Goal: Information Seeking & Learning: Learn about a topic

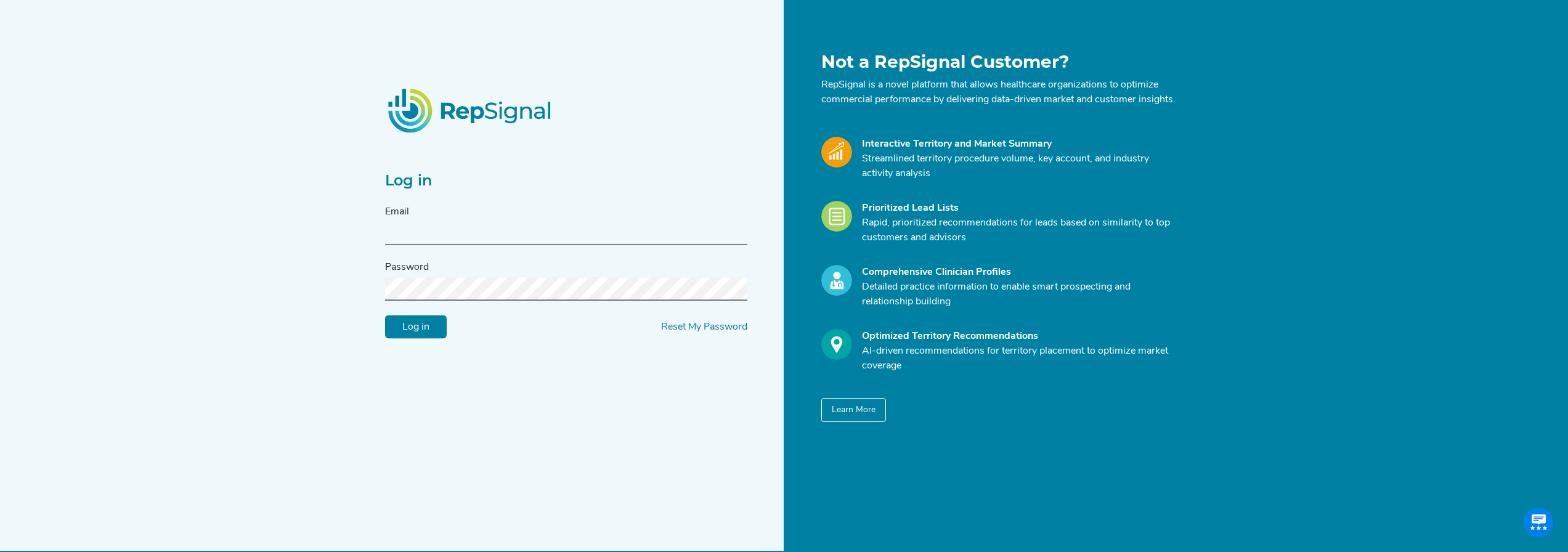
drag, startPoint x: 438, startPoint y: 232, endPoint x: 421, endPoint y: 234, distance: 17.1
click at [421, 234] on input "text" at bounding box center [566, 234] width 363 height 23
type input "[EMAIL_ADDRESS][PERSON_NAME][DOMAIN_NAME]"
click at [438, 339] on input "Log in" at bounding box center [416, 327] width 62 height 23
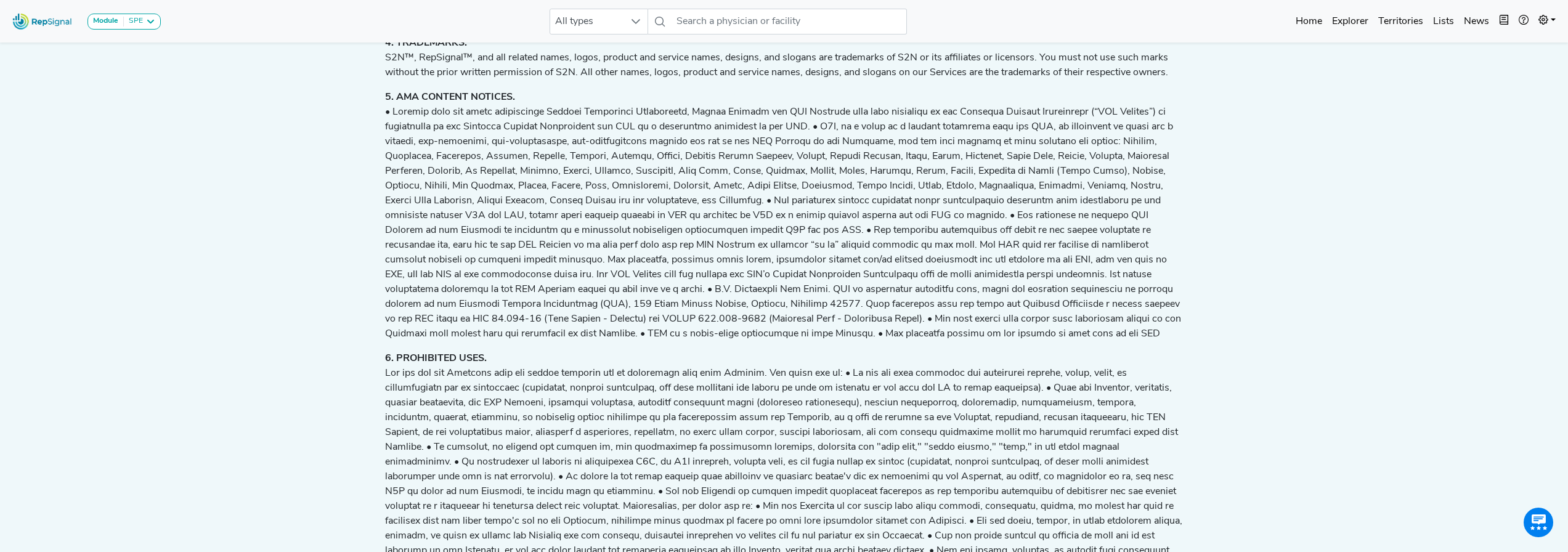
scroll to position [895, 0]
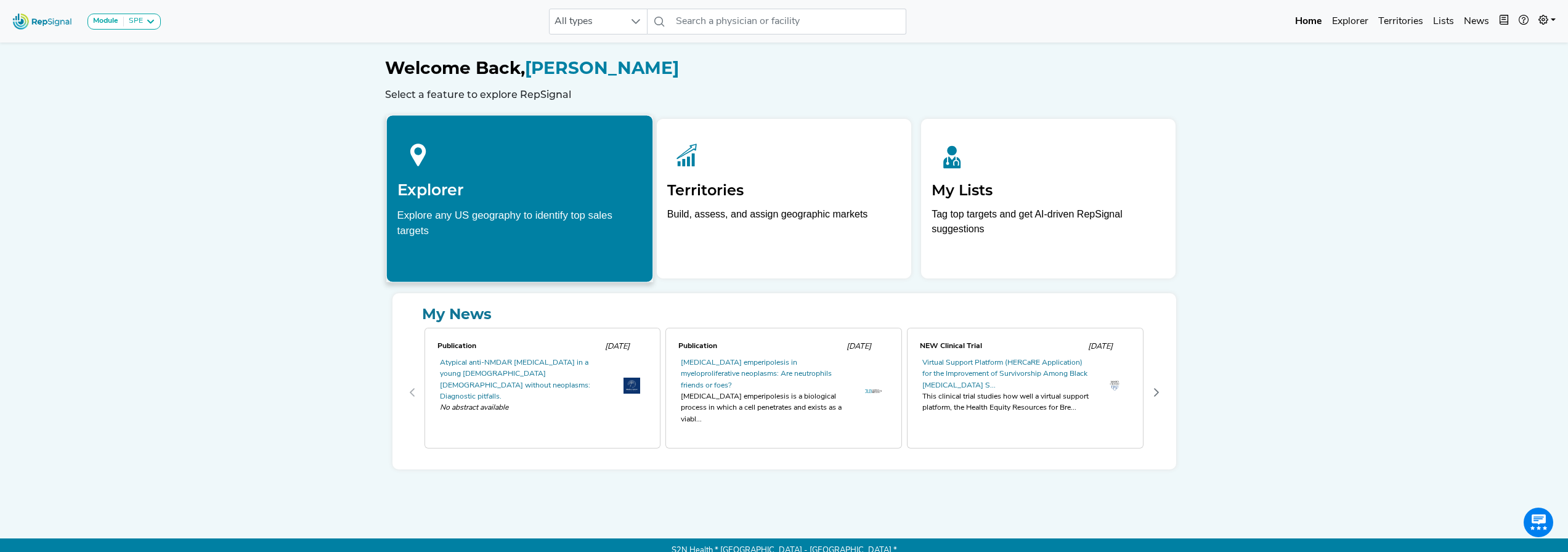
click at [607, 209] on div "Explore any US geography to identify top sales targets" at bounding box center [519, 222] width 245 height 31
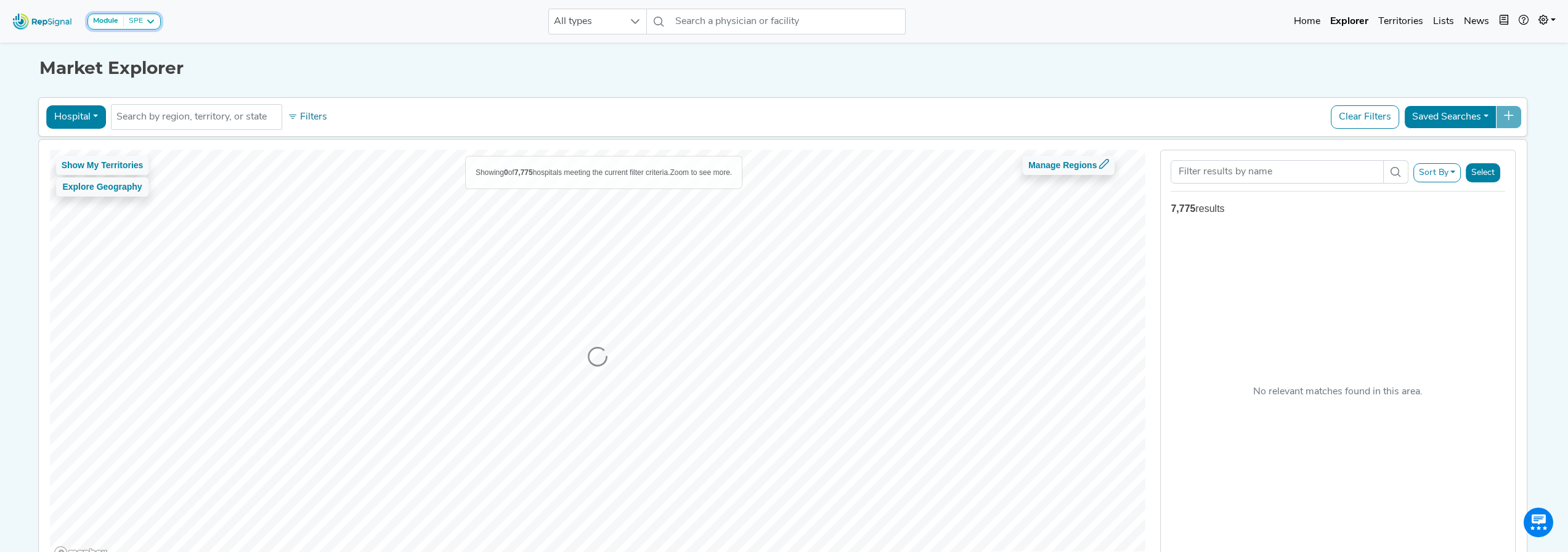
click at [150, 23] on icon at bounding box center [150, 21] width 10 height 10
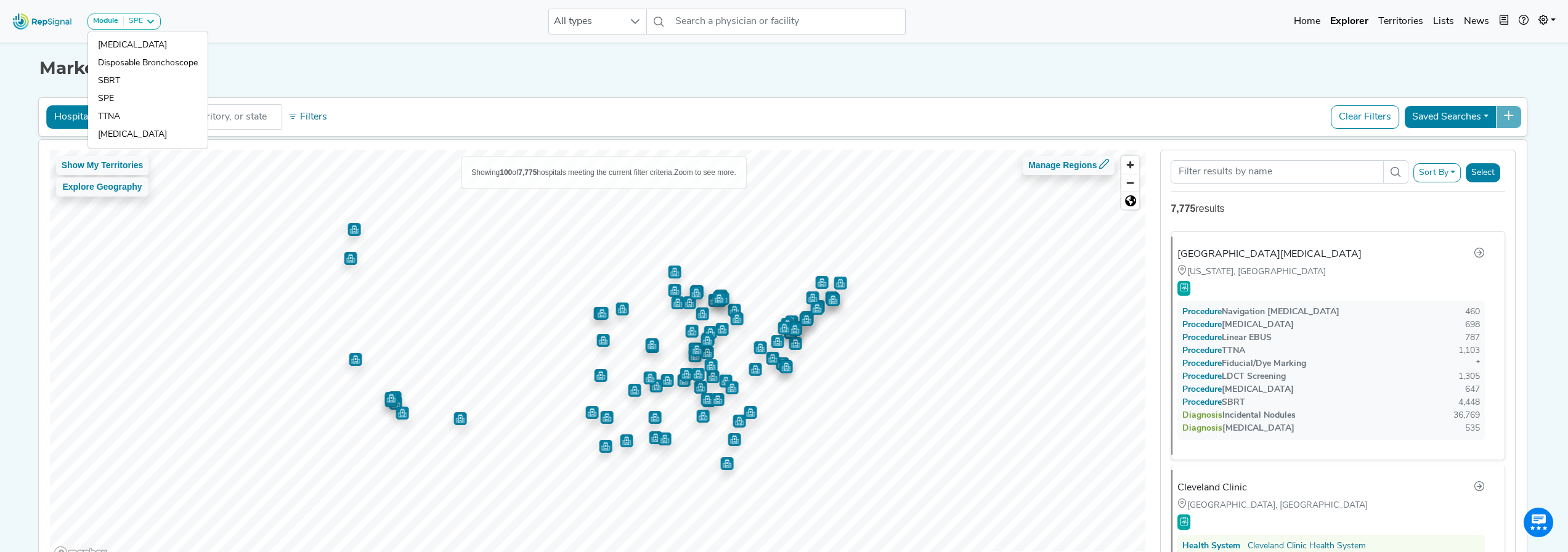
click at [292, 44] on div "Market Explorer" at bounding box center [785, 60] width 1490 height 40
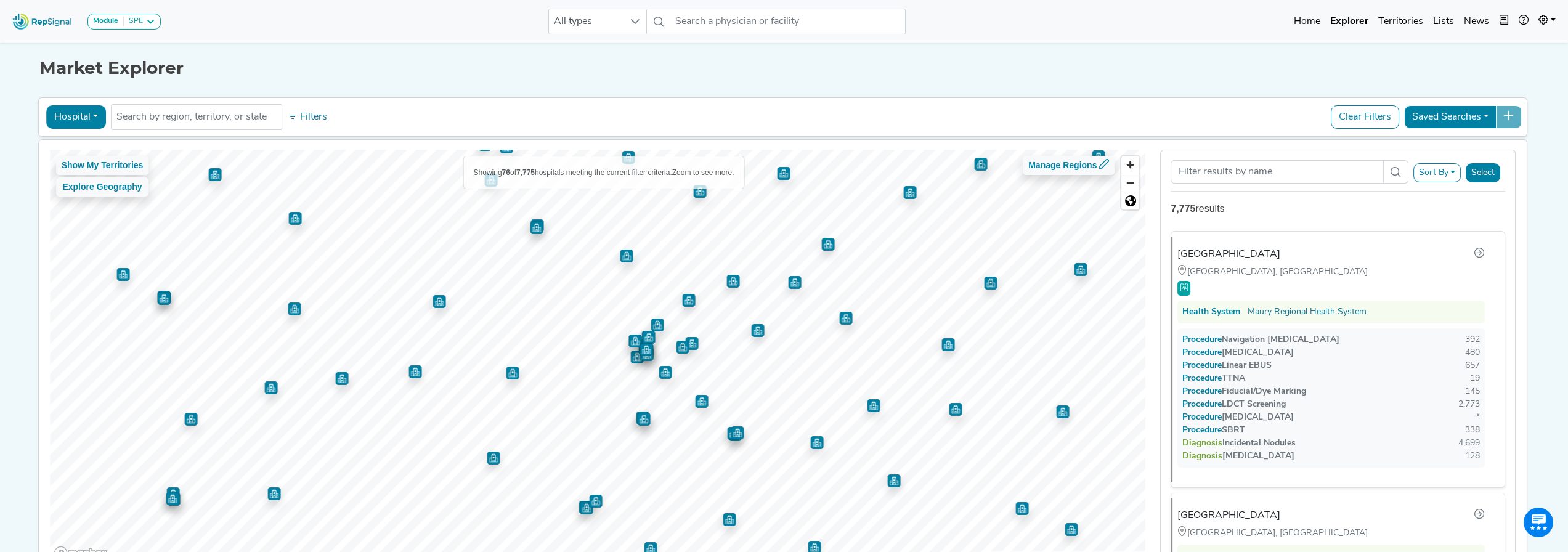
click at [512, 377] on img "Map marker" at bounding box center [512, 373] width 13 height 13
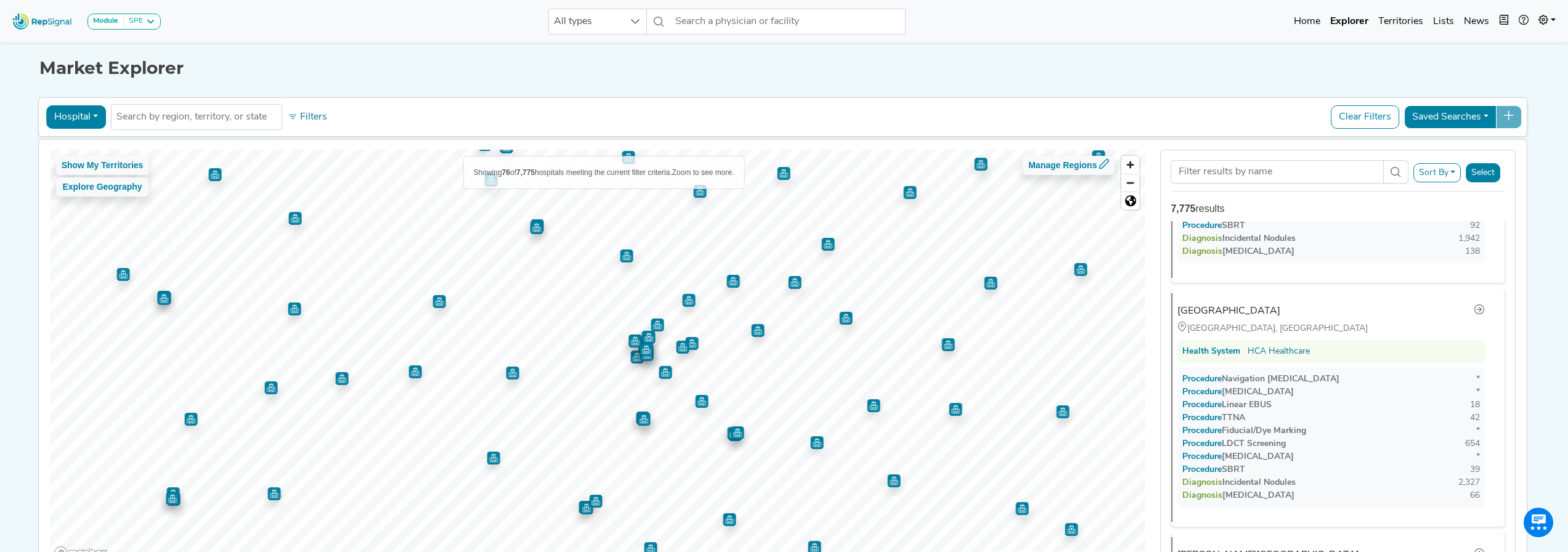
scroll to position [3096, 0]
click at [416, 372] on img "Map marker" at bounding box center [415, 372] width 13 height 13
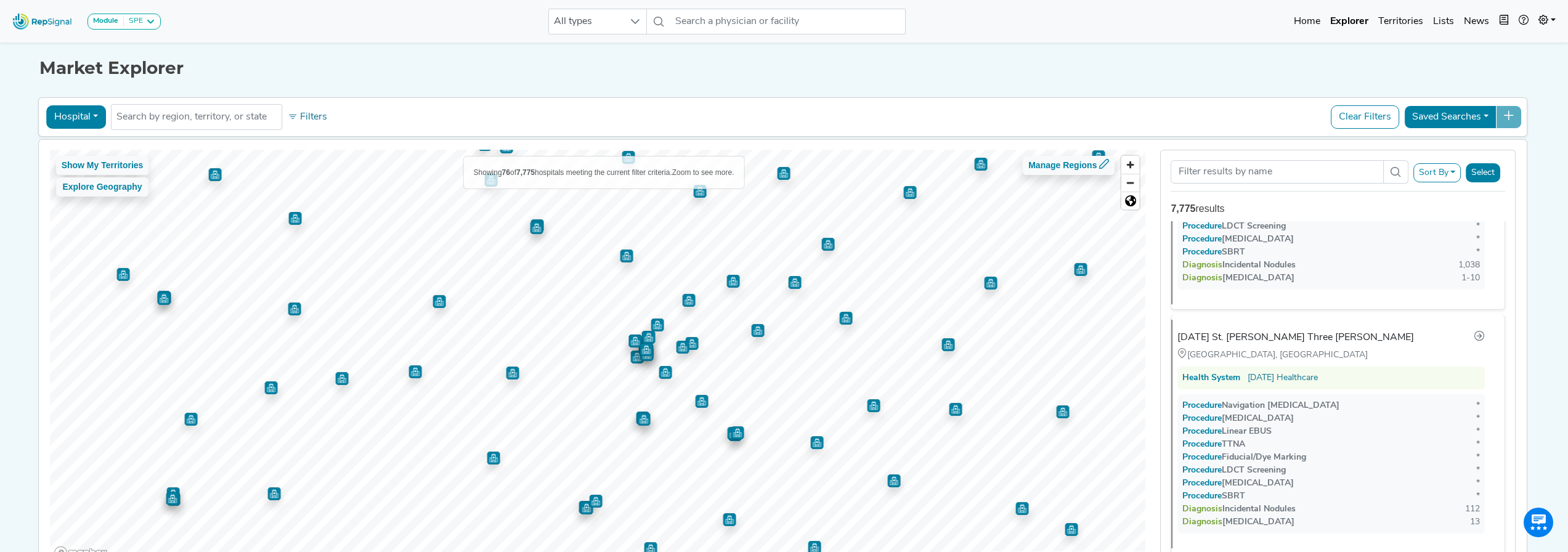
scroll to position [15003, 0]
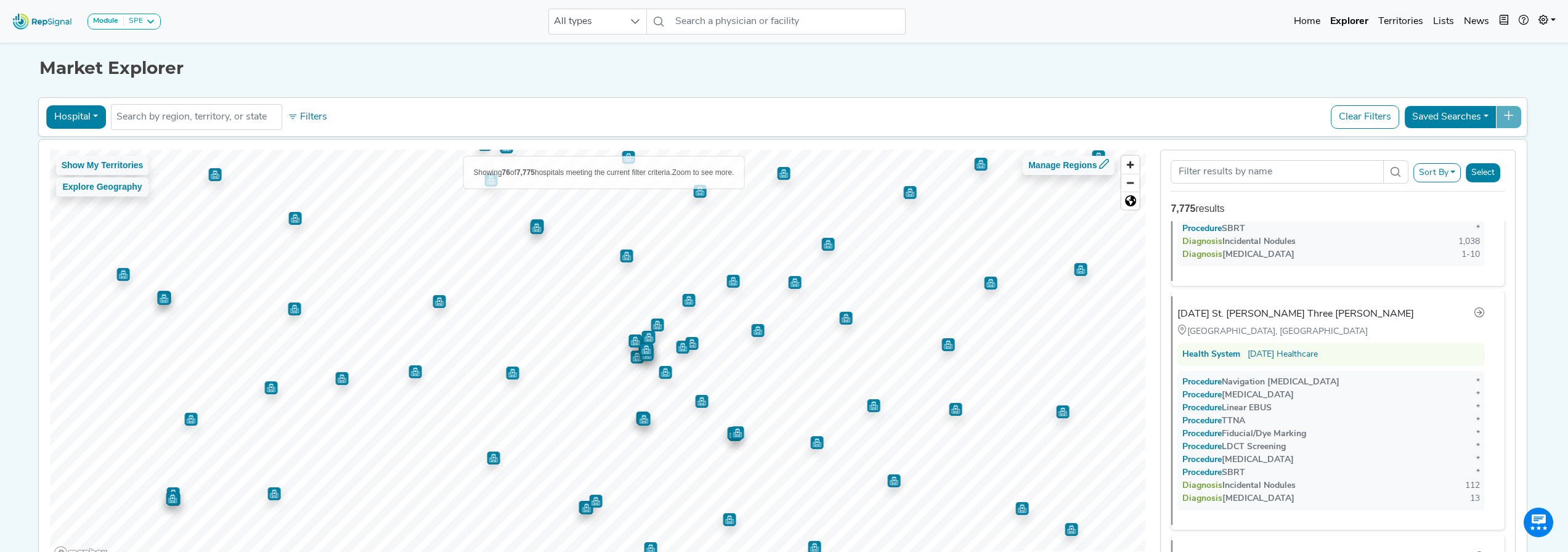
click at [621, 259] on img "Map marker" at bounding box center [626, 256] width 13 height 13
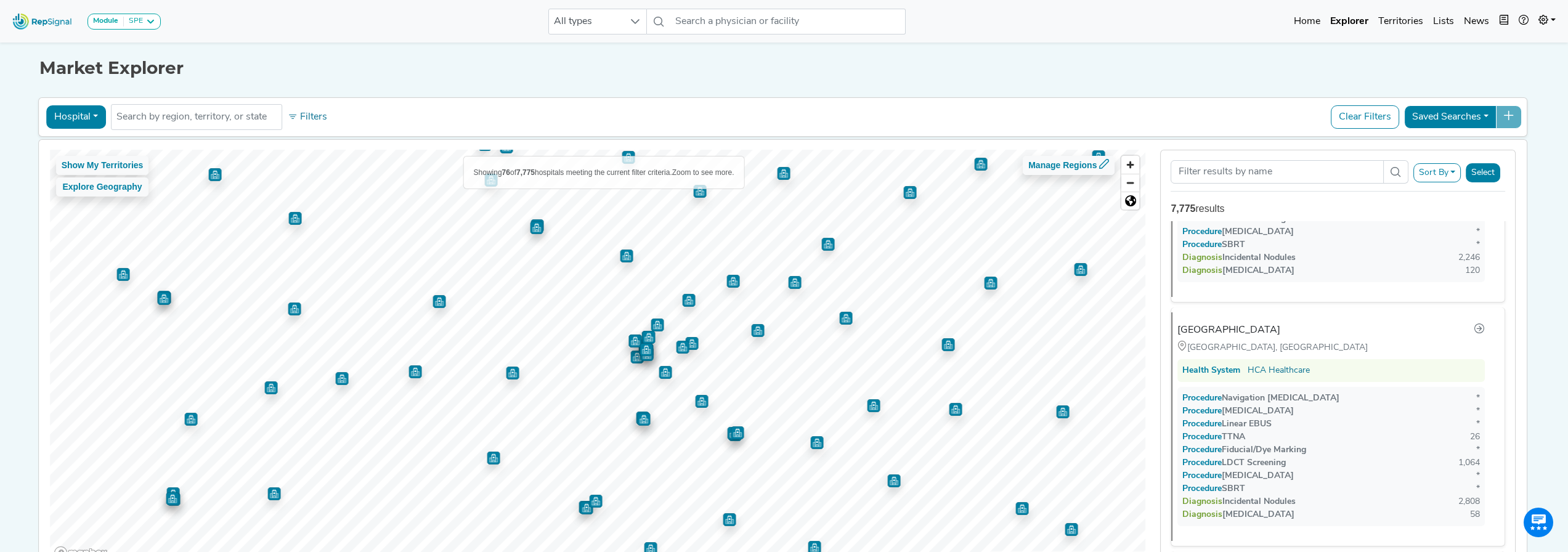
scroll to position [1905, 0]
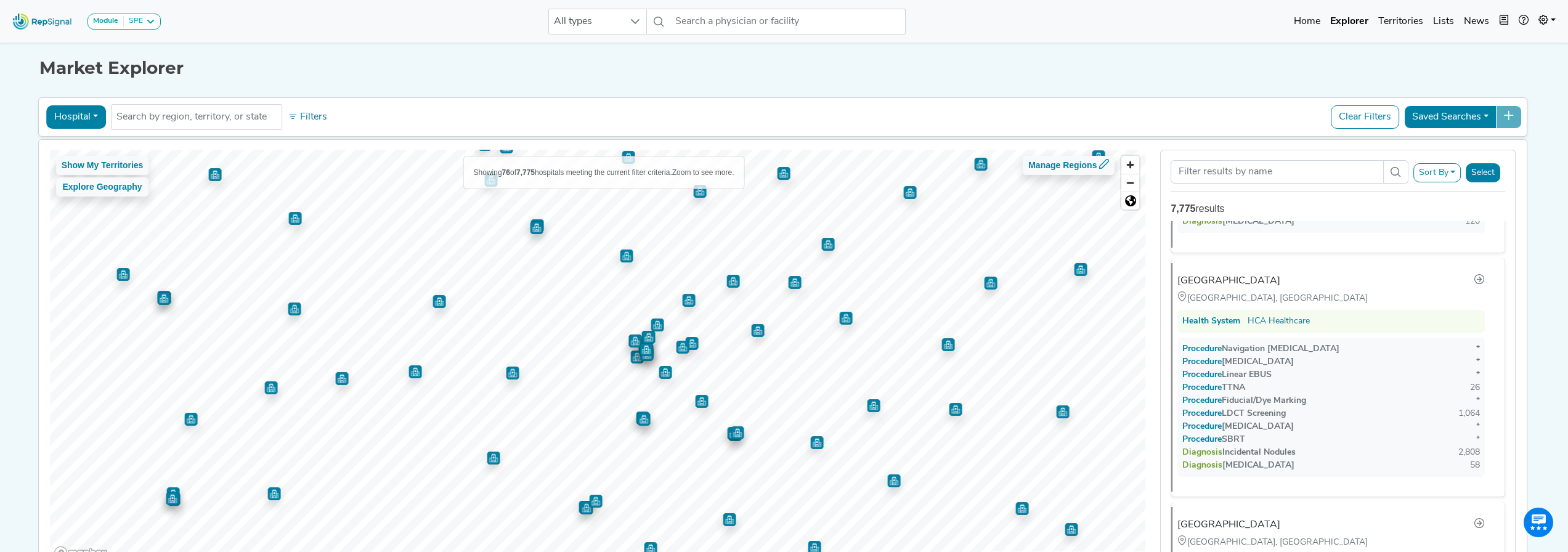
click at [433, 304] on img "Map marker" at bounding box center [439, 302] width 13 height 13
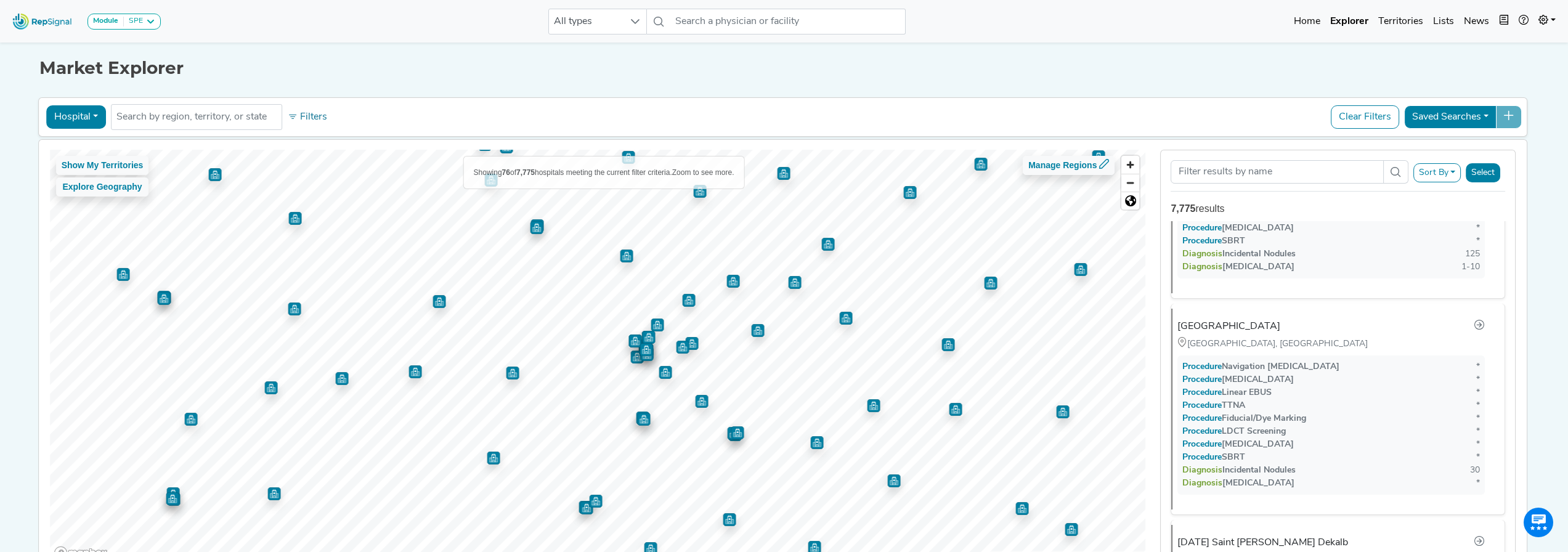
scroll to position [15480, 0]
click at [410, 370] on img "Map marker" at bounding box center [415, 372] width 13 height 13
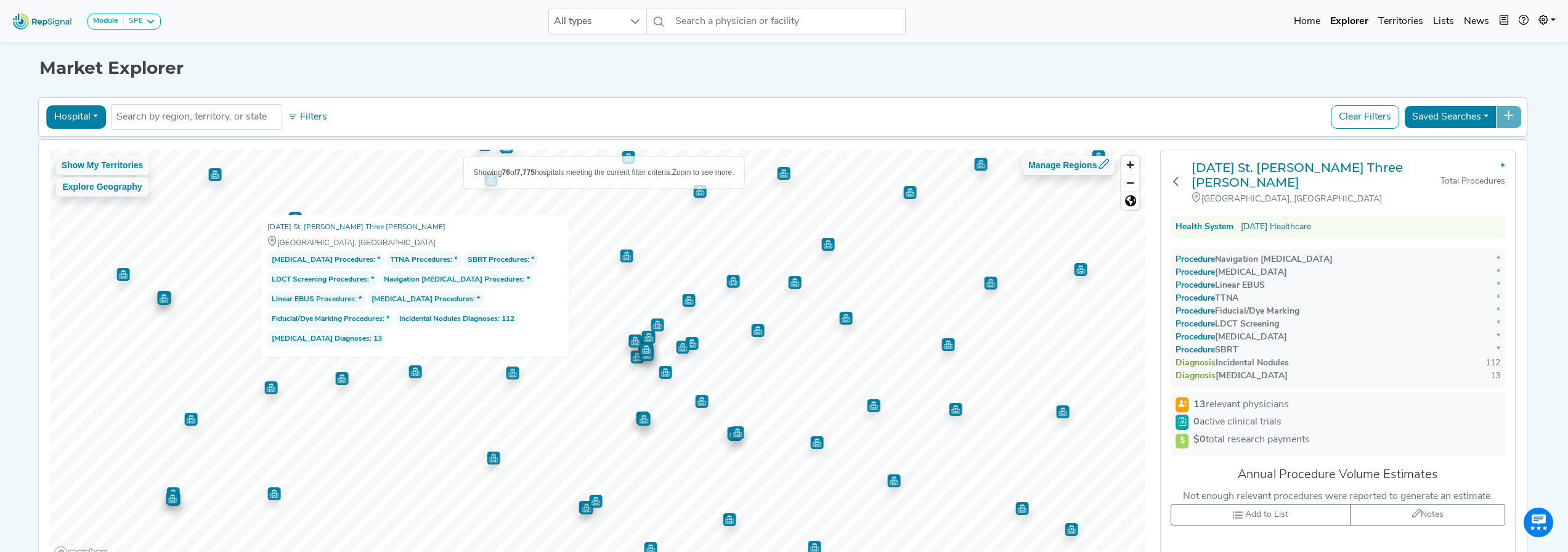
click at [341, 380] on img "Map marker" at bounding box center [341, 379] width 13 height 13
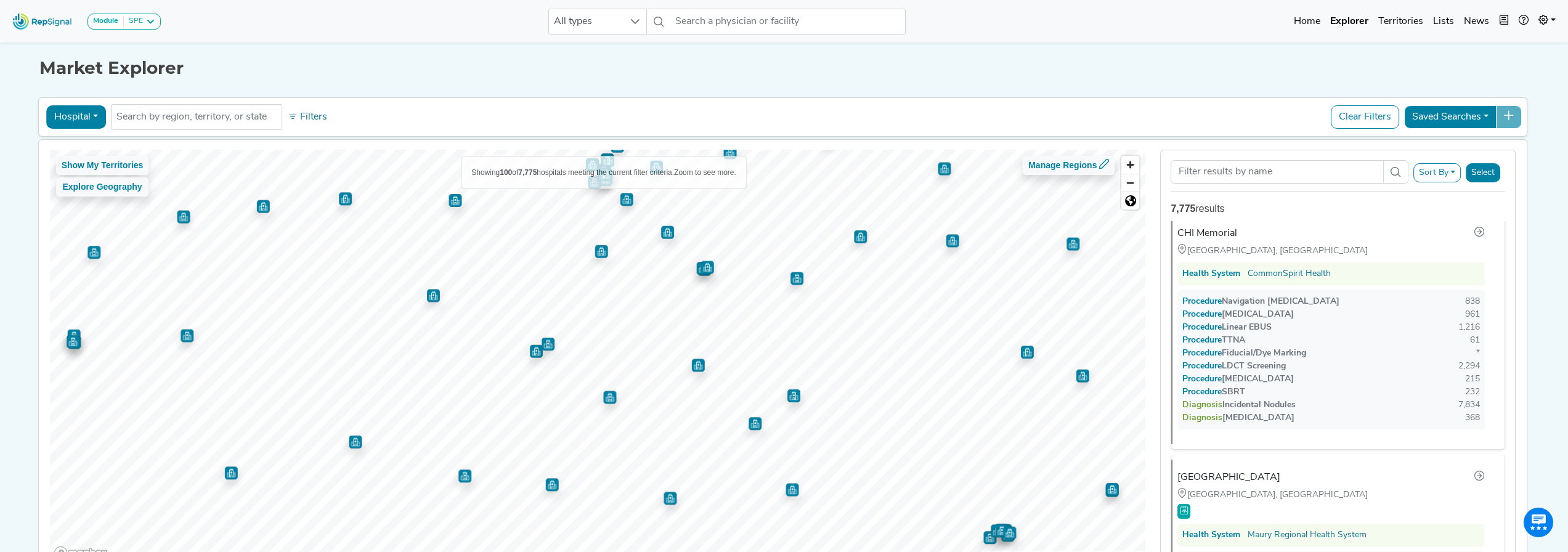
scroll to position [0, 0]
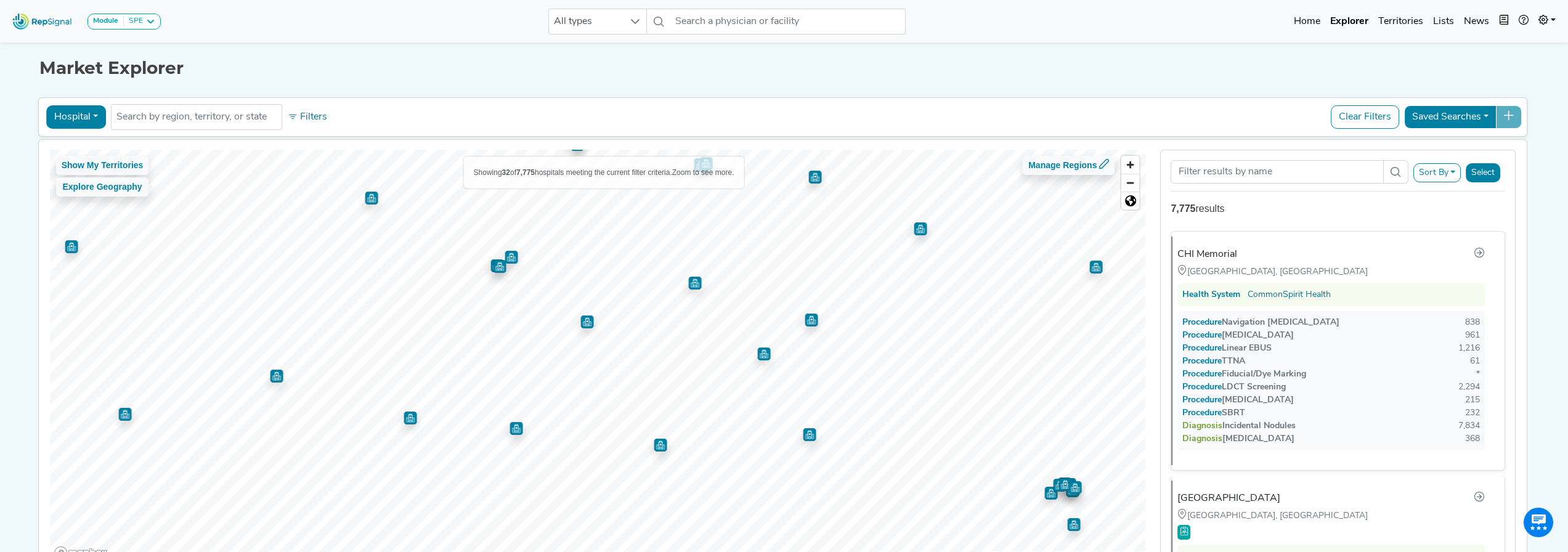
click at [583, 327] on img "Map marker" at bounding box center [587, 322] width 13 height 13
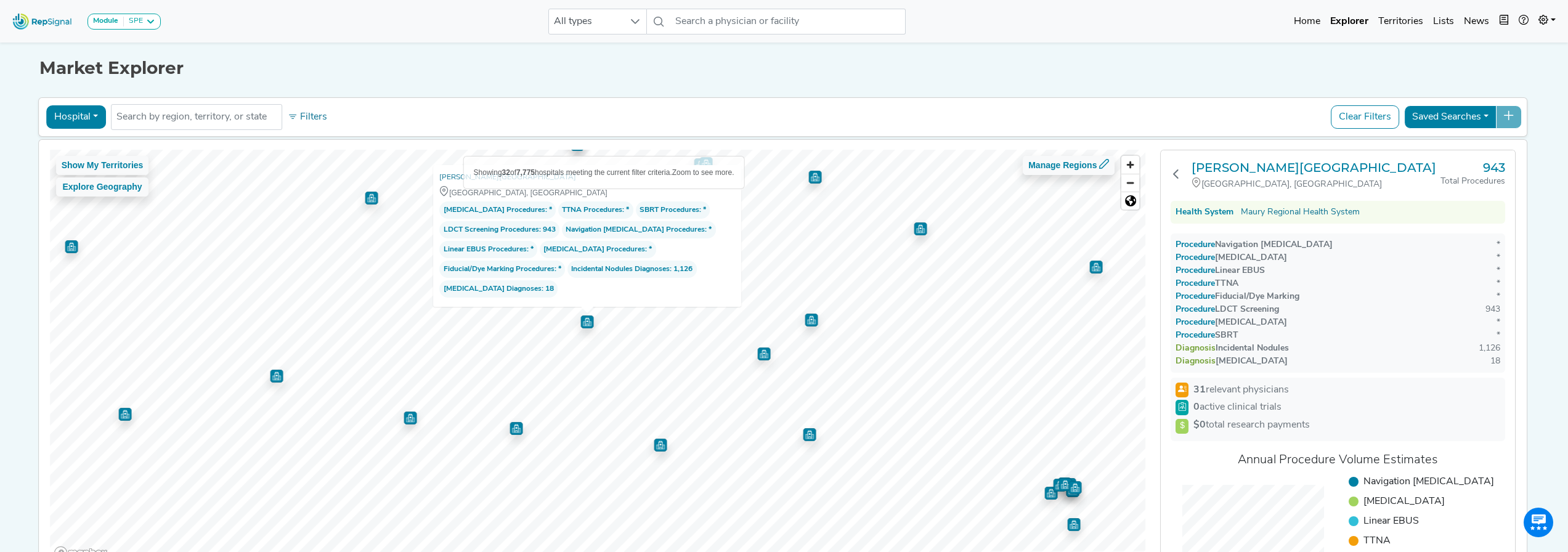
click at [404, 424] on img "Map marker" at bounding box center [410, 418] width 13 height 13
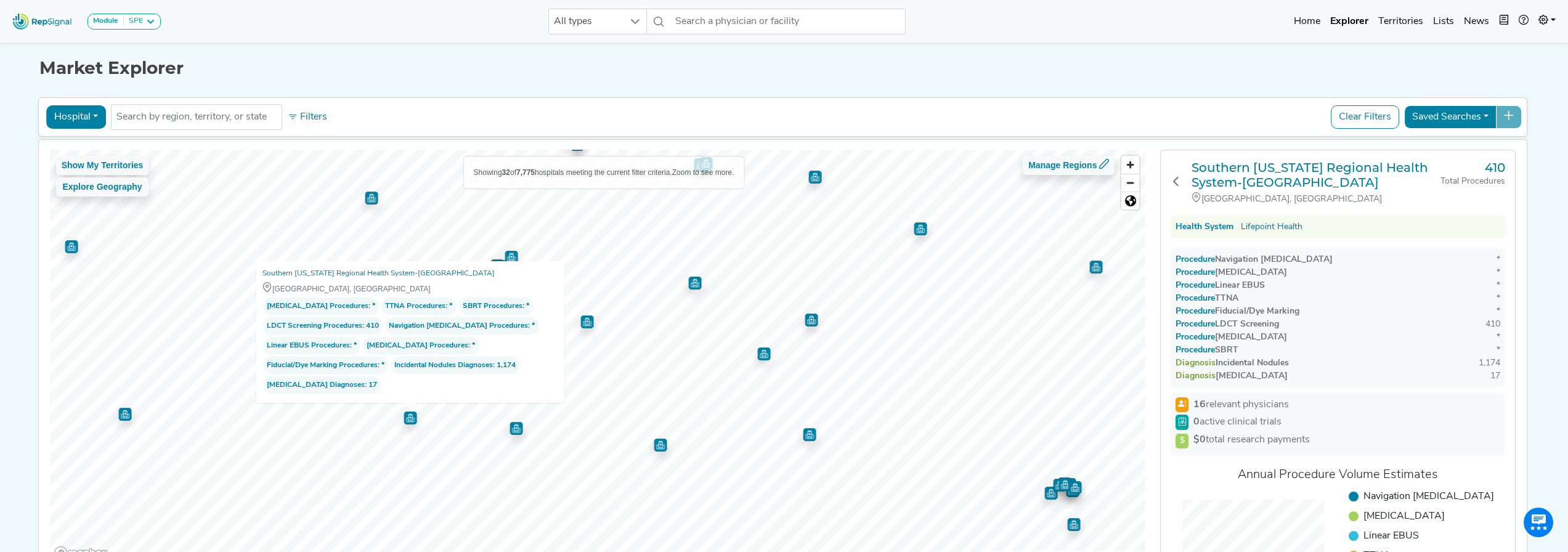
click at [121, 419] on img "Map marker" at bounding box center [125, 414] width 13 height 13
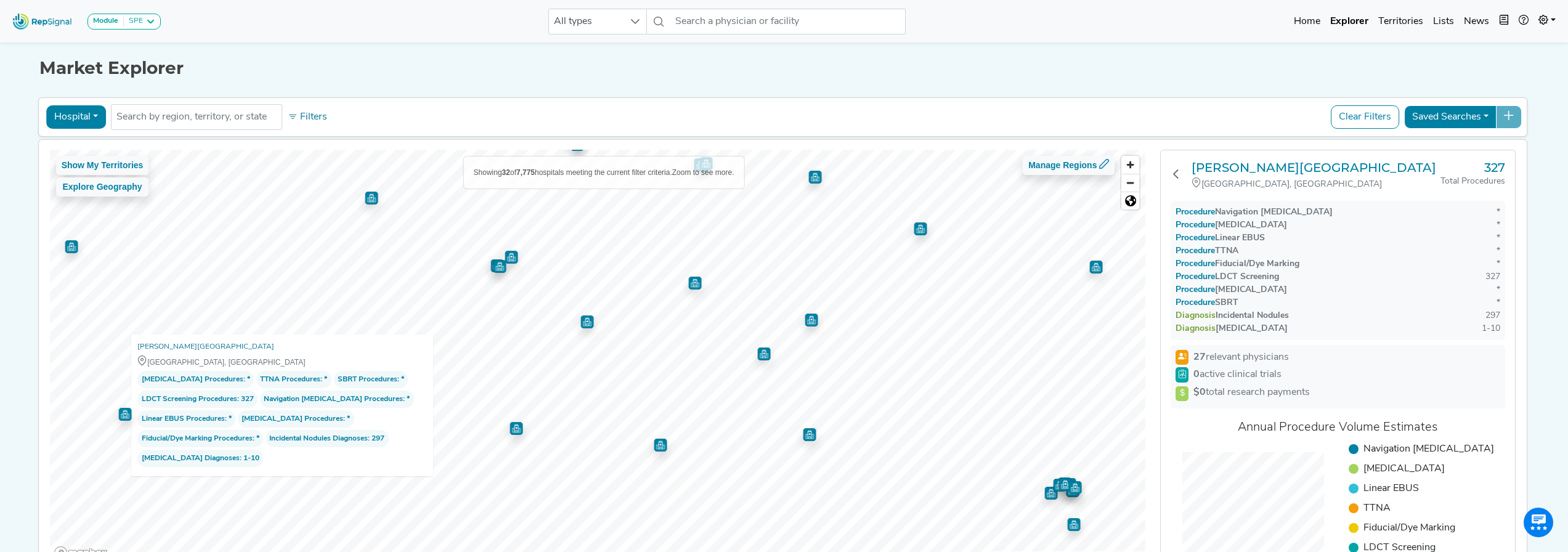
click at [656, 448] on img "Map marker" at bounding box center [660, 445] width 13 height 13
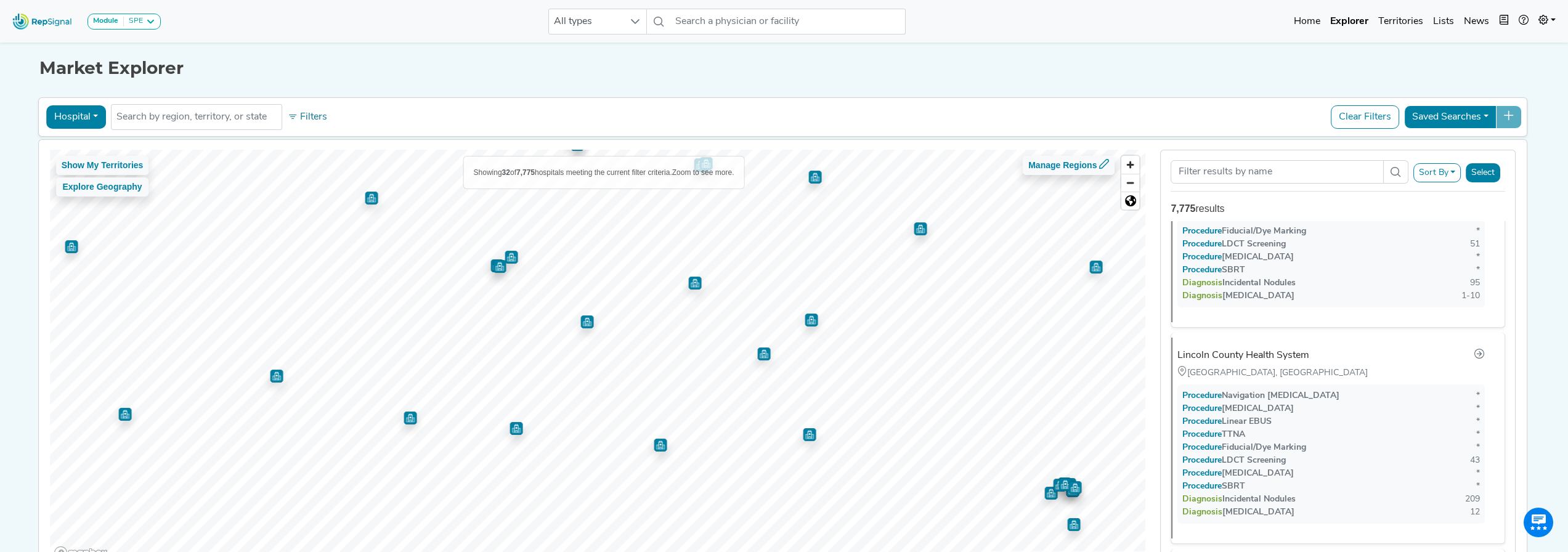
scroll to position [4073, 0]
click at [809, 437] on img "Map marker" at bounding box center [810, 435] width 13 height 13
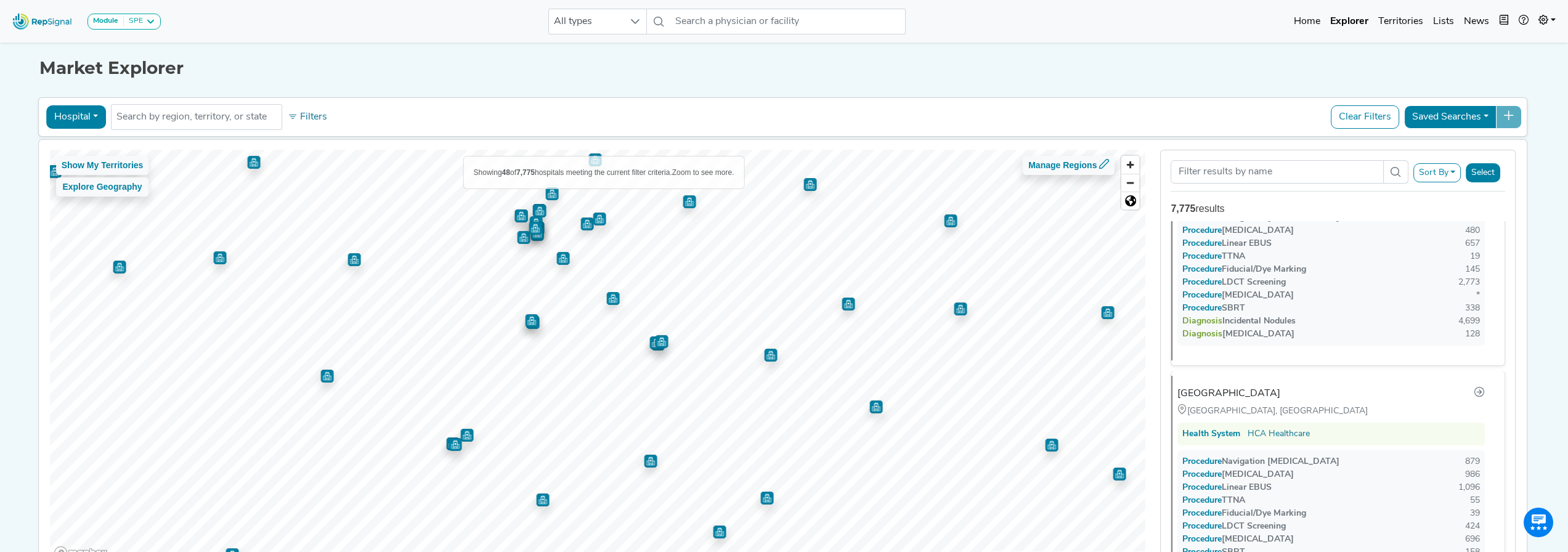
scroll to position [0, 0]
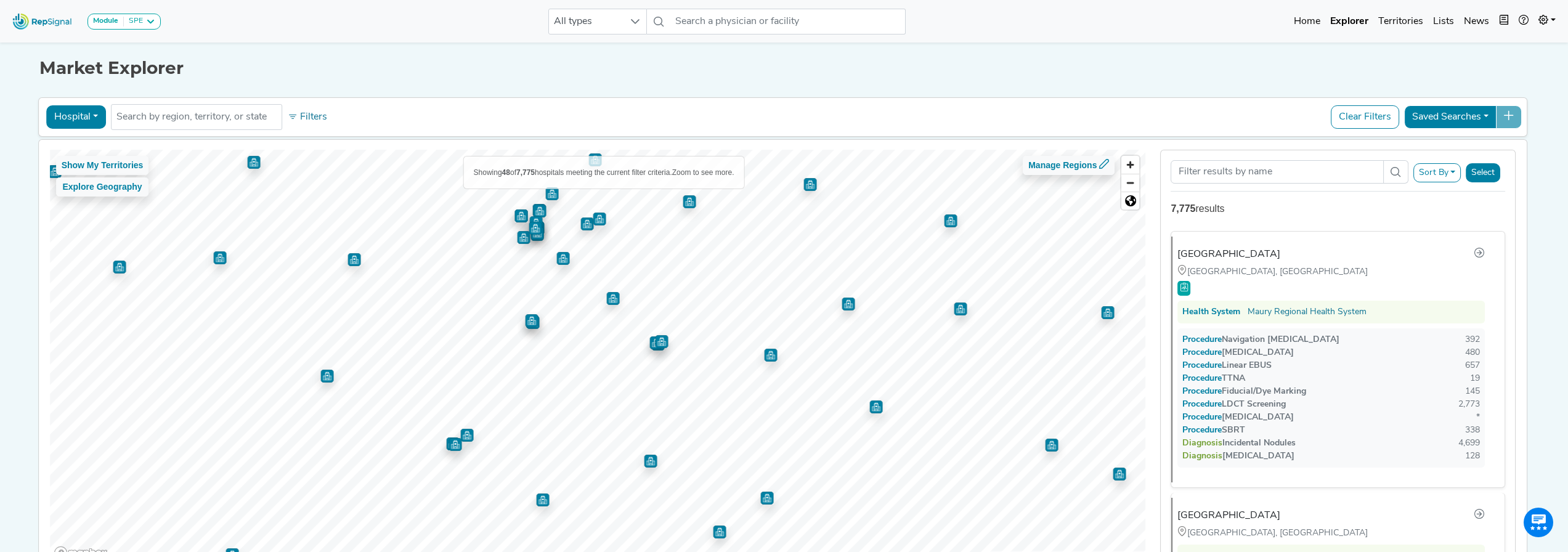
click at [875, 412] on img "Map marker" at bounding box center [876, 407] width 13 height 13
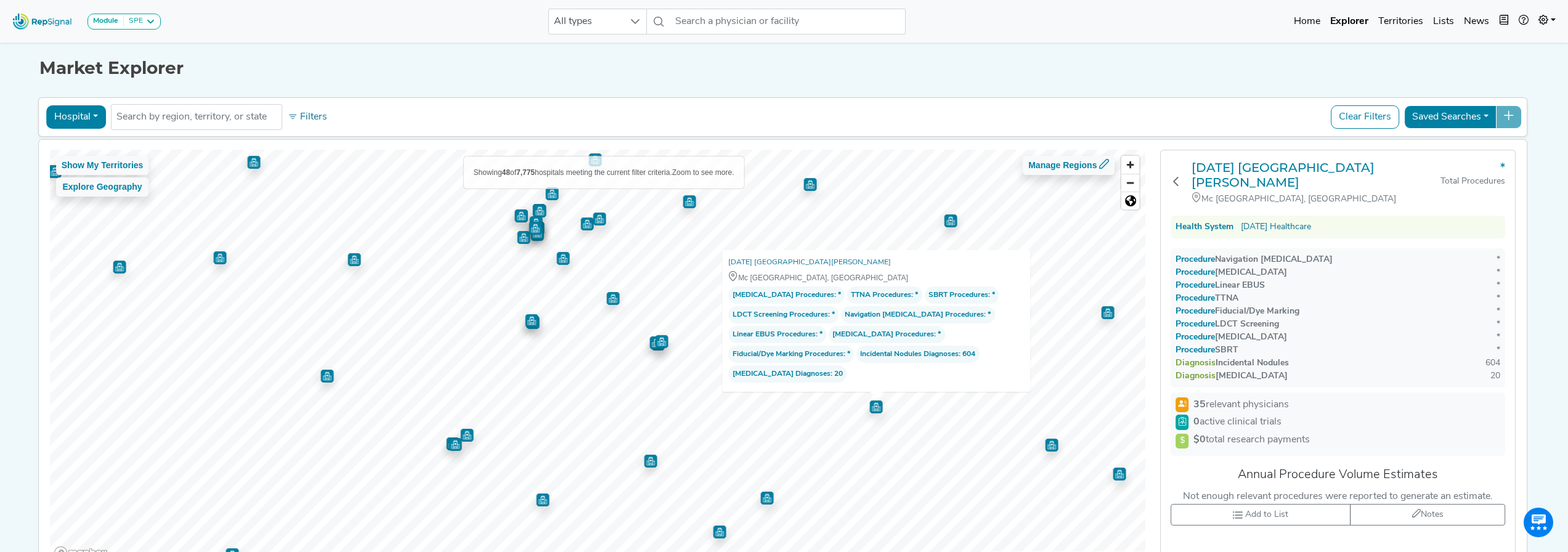
click at [806, 189] on img "Map marker" at bounding box center [810, 184] width 13 height 13
